Goal: Use online tool/utility: Utilize a website feature to perform a specific function

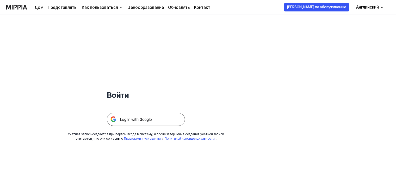
click at [120, 118] on img at bounding box center [146, 119] width 78 height 13
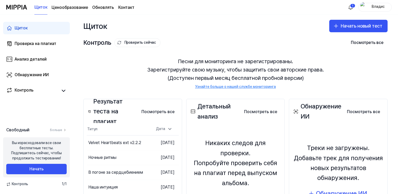
drag, startPoint x: 331, startPoint y: 0, endPoint x: 172, endPoint y: 17, distance: 159.9
click at [172, 17] on div "Щиток Начать новый тест" at bounding box center [235, 26] width 325 height 23
drag, startPoint x: 360, startPoint y: 24, endPoint x: 344, endPoint y: 29, distance: 17.2
click at [360, 24] on font "Начать новый тест" at bounding box center [361, 26] width 42 height 8
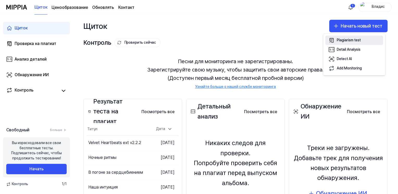
click at [339, 41] on div "Plagiarism test" at bounding box center [348, 40] width 24 height 5
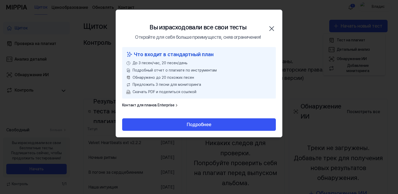
click at [270, 27] on icon "button" at bounding box center [271, 29] width 4 height 4
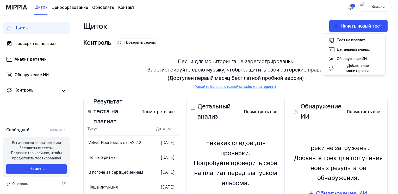
click at [377, 8] on div "Владис" at bounding box center [378, 7] width 20 height 6
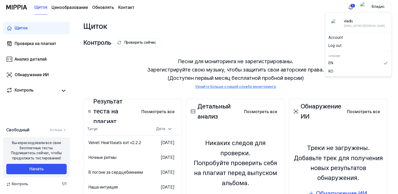
click at [244, 26] on div "Щиток Начать новый тест" at bounding box center [235, 26] width 325 height 23
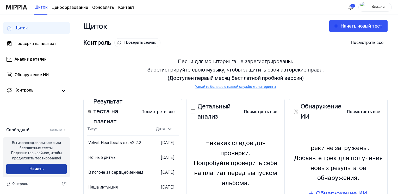
click at [46, 173] on button "Начать" at bounding box center [36, 169] width 60 height 10
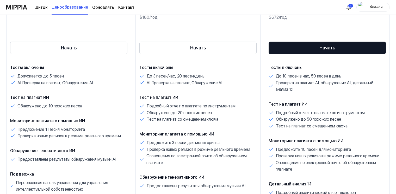
scroll to position [78, 0]
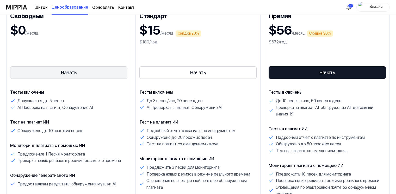
click at [113, 69] on button "Начать" at bounding box center [68, 72] width 117 height 12
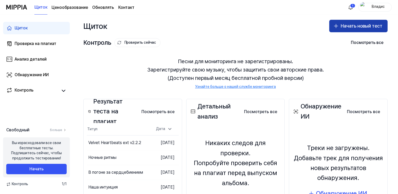
click at [353, 26] on font "Начать новый тест" at bounding box center [361, 26] width 42 height 8
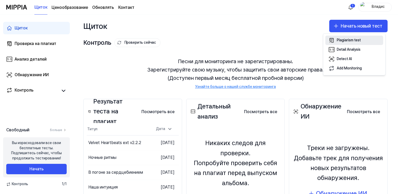
click at [348, 42] on div "Plagiarism test" at bounding box center [348, 40] width 24 height 5
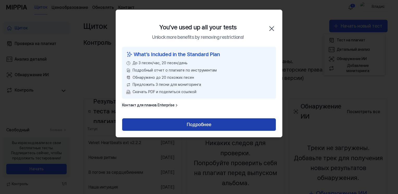
click at [198, 123] on button "Подробнее" at bounding box center [199, 124] width 154 height 12
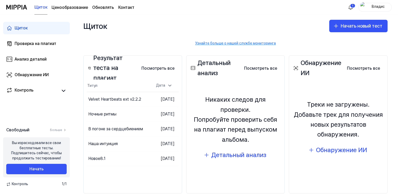
scroll to position [53, 0]
